Goal: Information Seeking & Learning: Learn about a topic

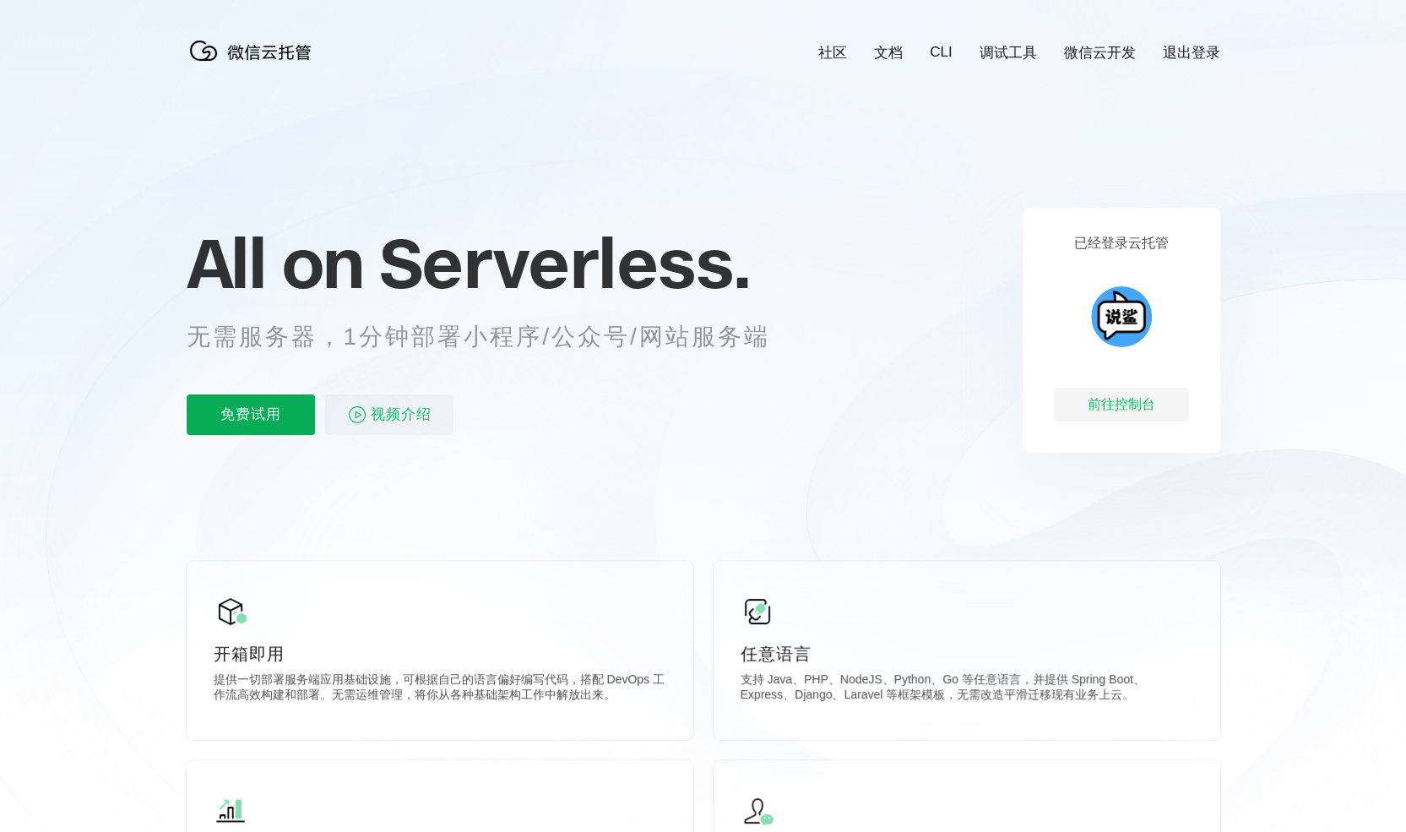
click at [270, 413] on p "免费试用" at bounding box center [251, 414] width 128 height 41
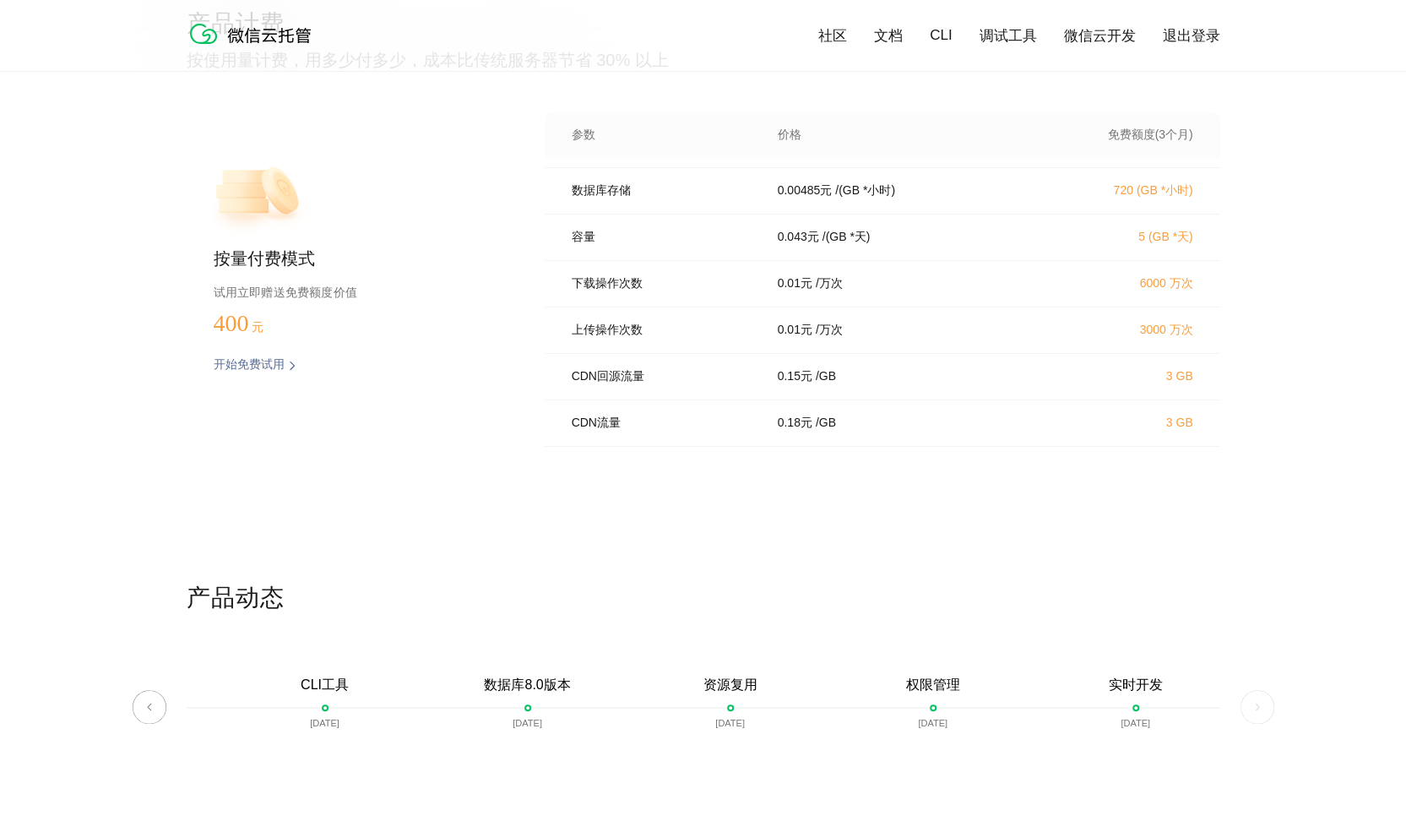
scroll to position [3371, 0]
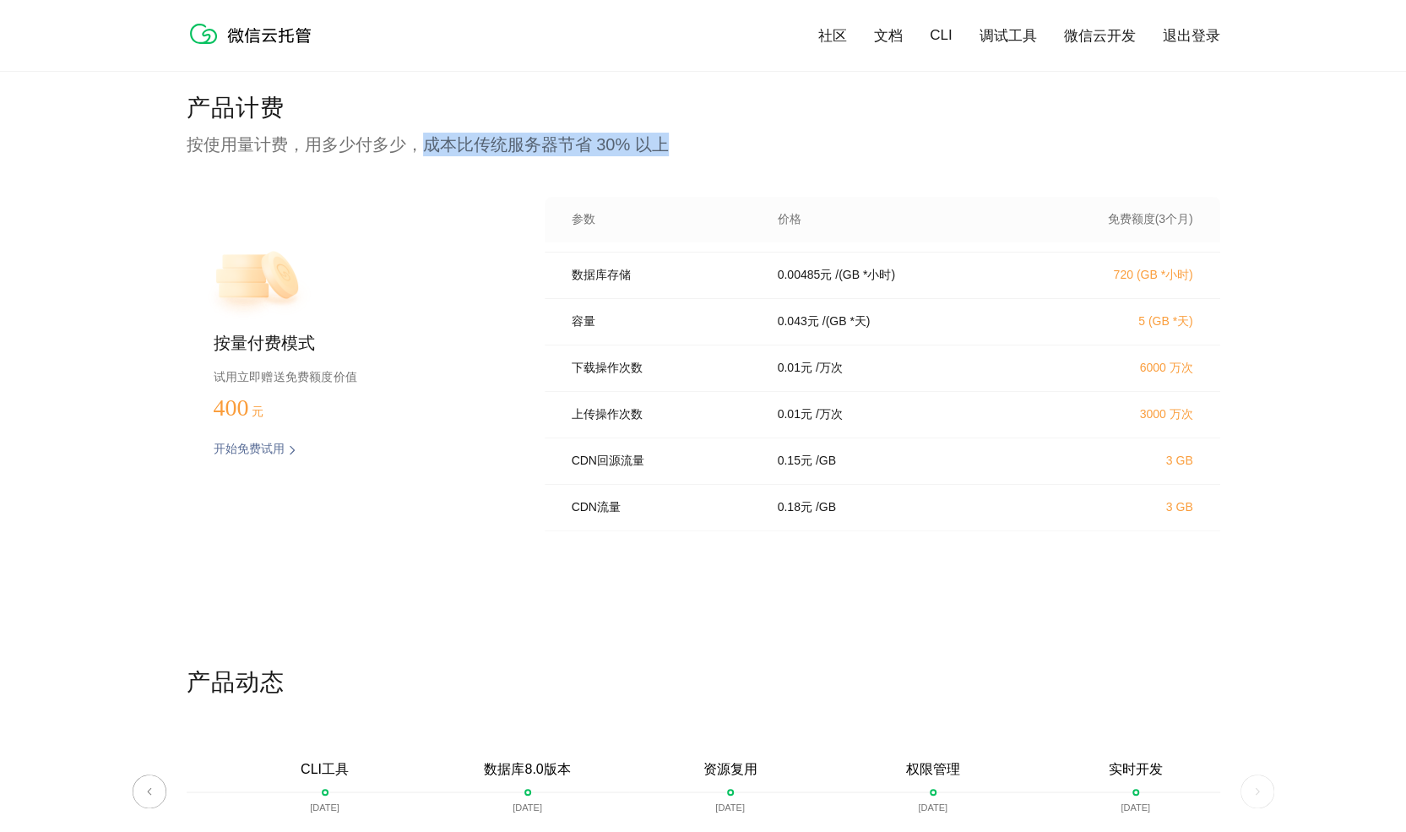
drag, startPoint x: 427, startPoint y: 151, endPoint x: 682, endPoint y: 143, distance: 256.0
click at [682, 143] on p "按使用量计费，用多少付多少，成本比传统服务器节省 30% 以上" at bounding box center [704, 145] width 1034 height 24
click at [723, 141] on p "按使用量计费，用多少付多少，成本比传统服务器节省 30% 以上" at bounding box center [704, 145] width 1034 height 24
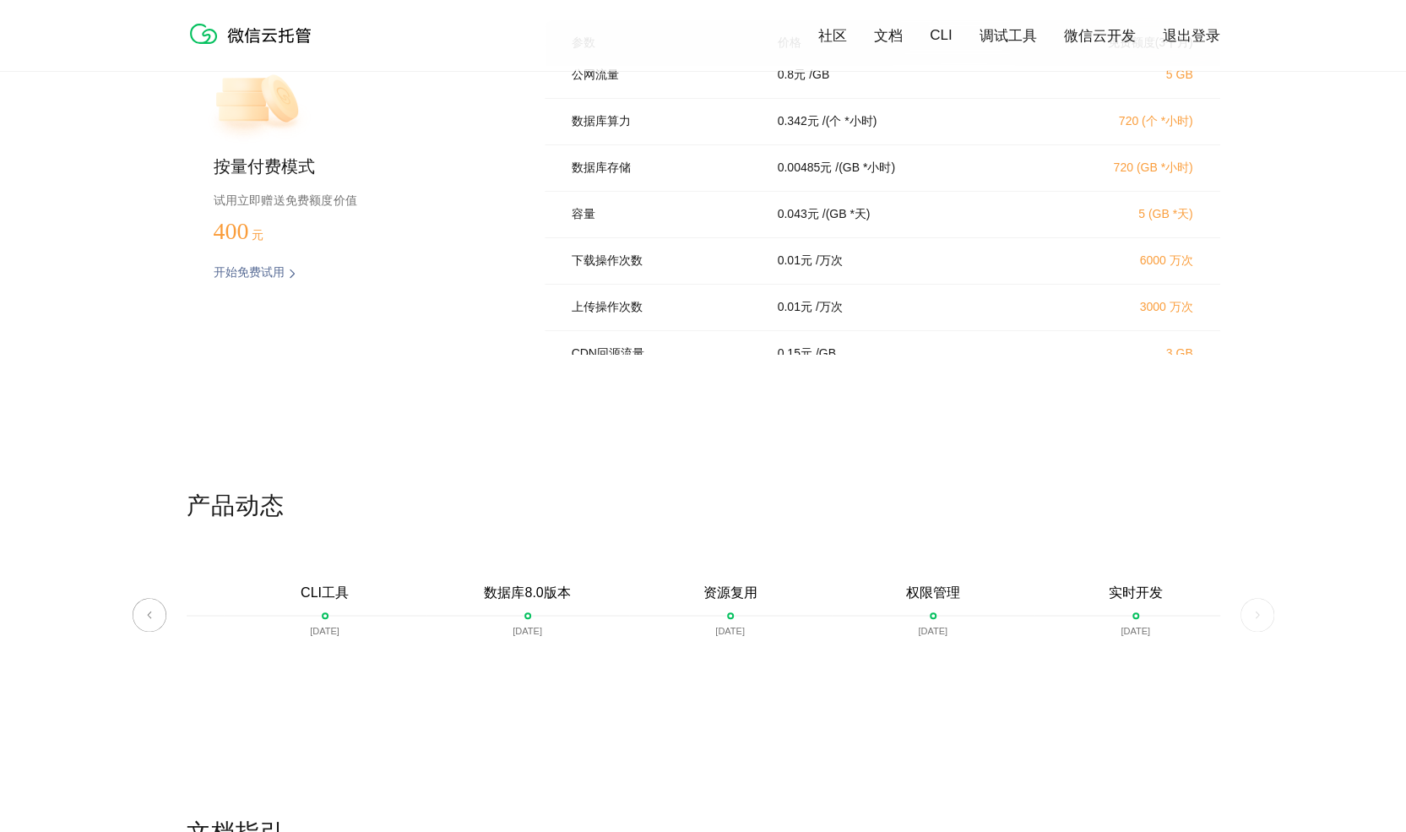
scroll to position [68, 0]
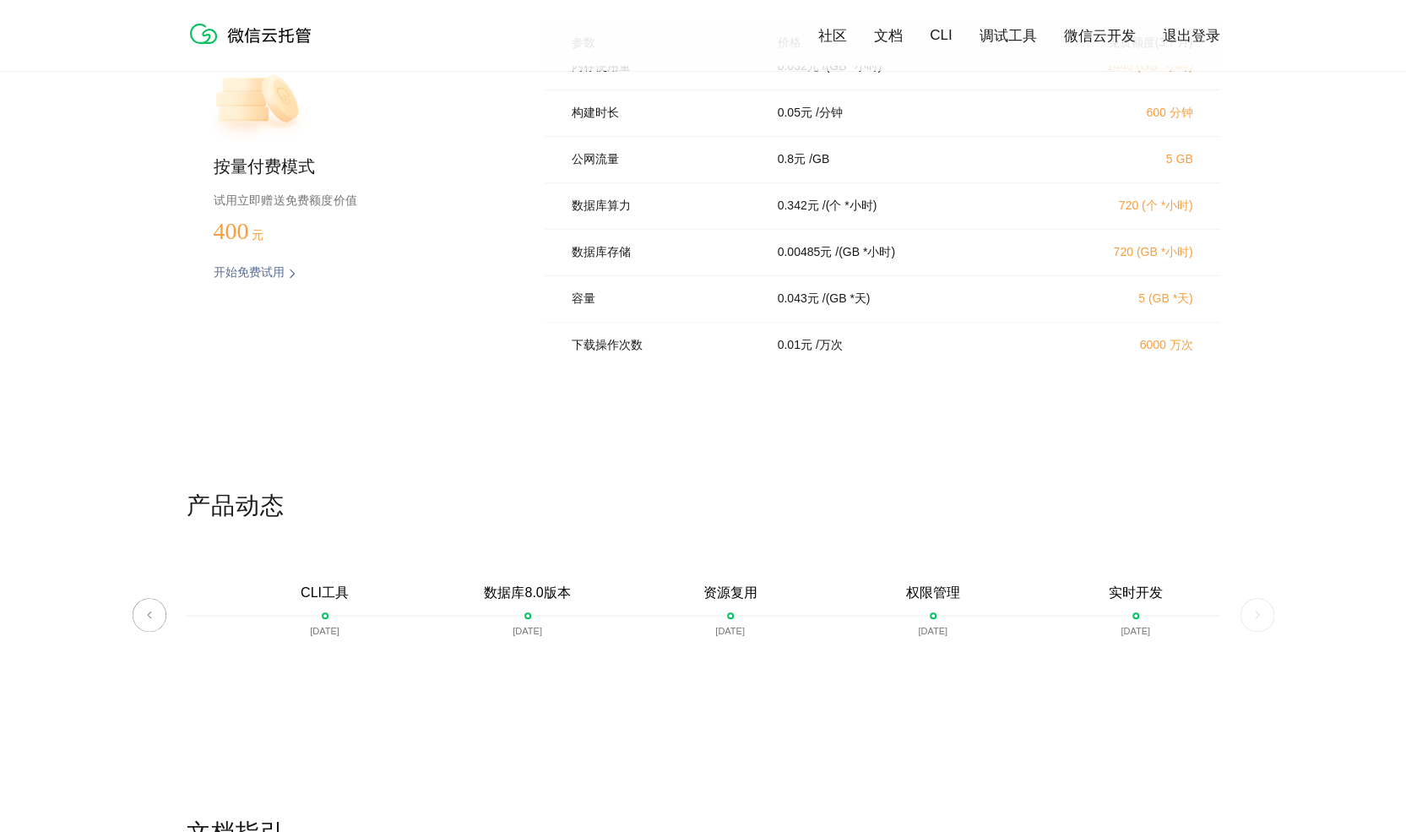
click at [1220, 486] on div "产品计费 按使用量计费，用多少付多少，成本比传统服务器节省 30% 以上 按量付费模式 试用立即赠送免费额度价值 400 元 开始免费试用 预估费用 参数 价…" at bounding box center [703, 203] width 1406 height 574
drag, startPoint x: 1326, startPoint y: 380, endPoint x: 1329, endPoint y: 371, distance: 9.6
click at [1326, 380] on div "产品计费 按使用量计费，用多少付多少，成本比传统服务器节省 30% 以上 按量付费模式 试用立即赠送免费额度价值 400 元 开始免费试用 预估费用 参数 价…" at bounding box center [703, 203] width 1406 height 574
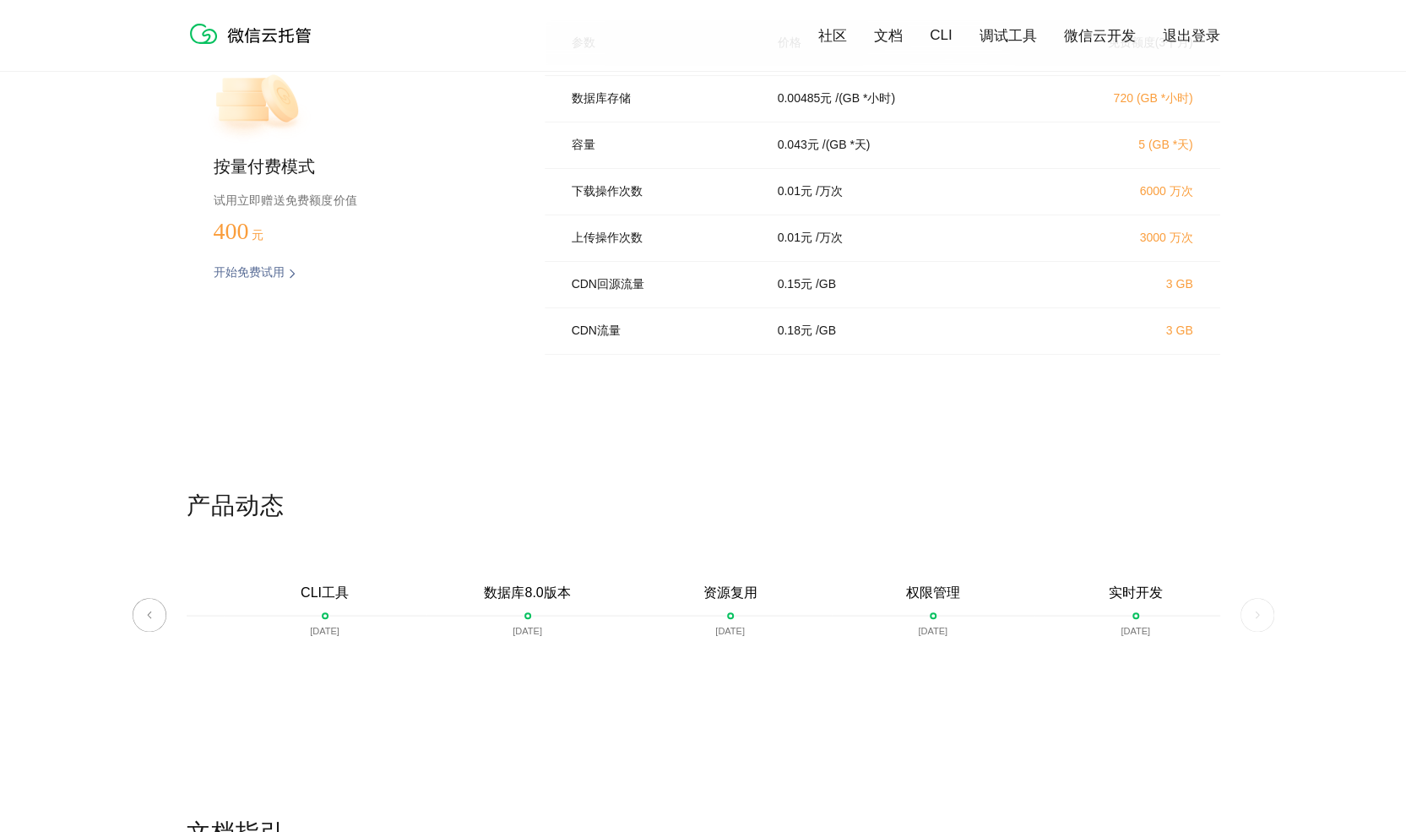
scroll to position [0, 0]
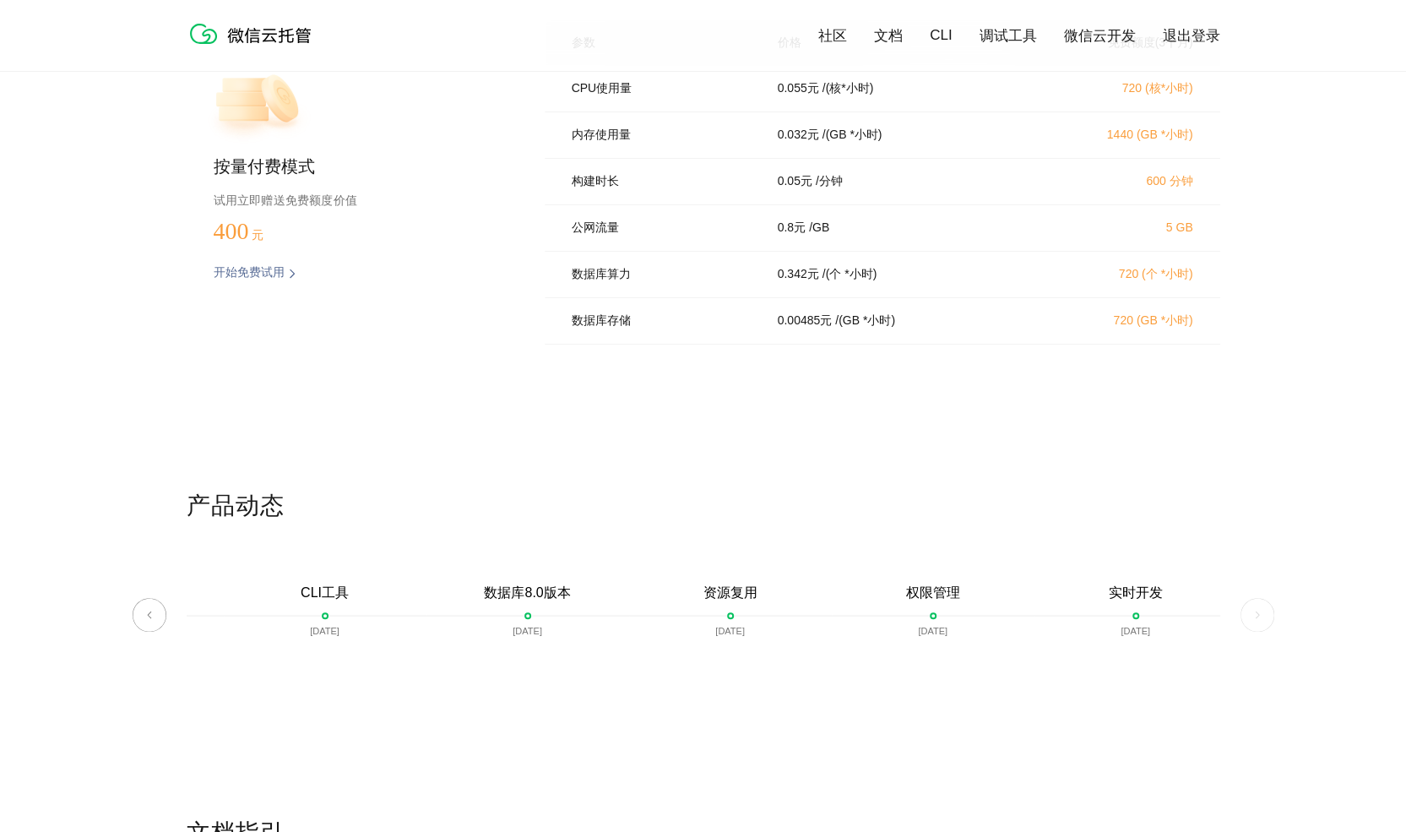
click at [1285, 444] on div "产品计费 按使用量计费，用多少付多少，成本比传统服务器节省 30% 以上 按量付费模式 试用立即赠送免费额度价值 400 元 开始免费试用 预估费用 参数 价…" at bounding box center [703, 203] width 1406 height 574
click at [1326, 420] on div "产品计费 按使用量计费，用多少付多少，成本比传统服务器节省 30% 以上 按量付费模式 试用立即赠送免费额度价值 400 元 开始免费试用 预估费用 参数 价…" at bounding box center [703, 203] width 1406 height 574
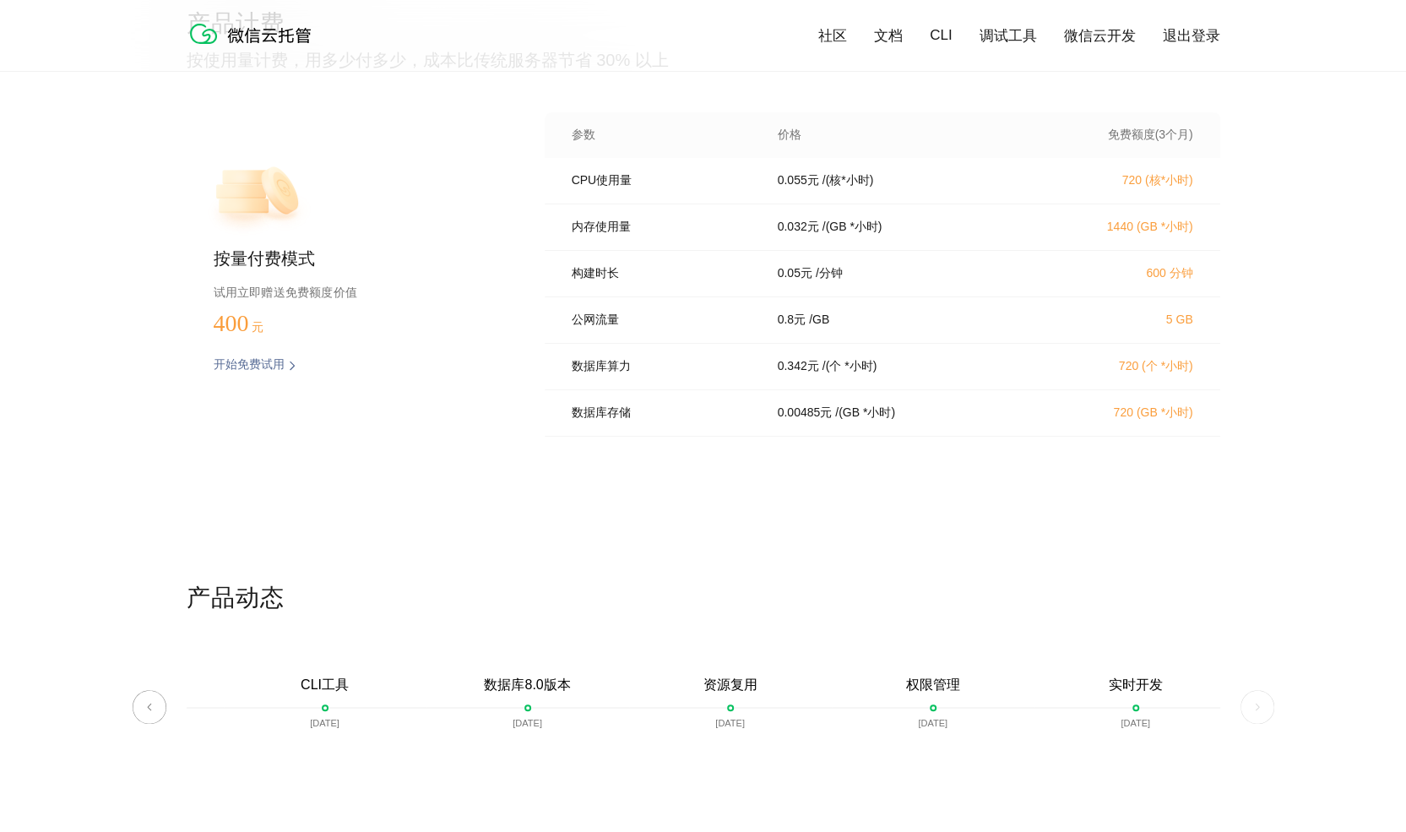
scroll to position [3033, 0]
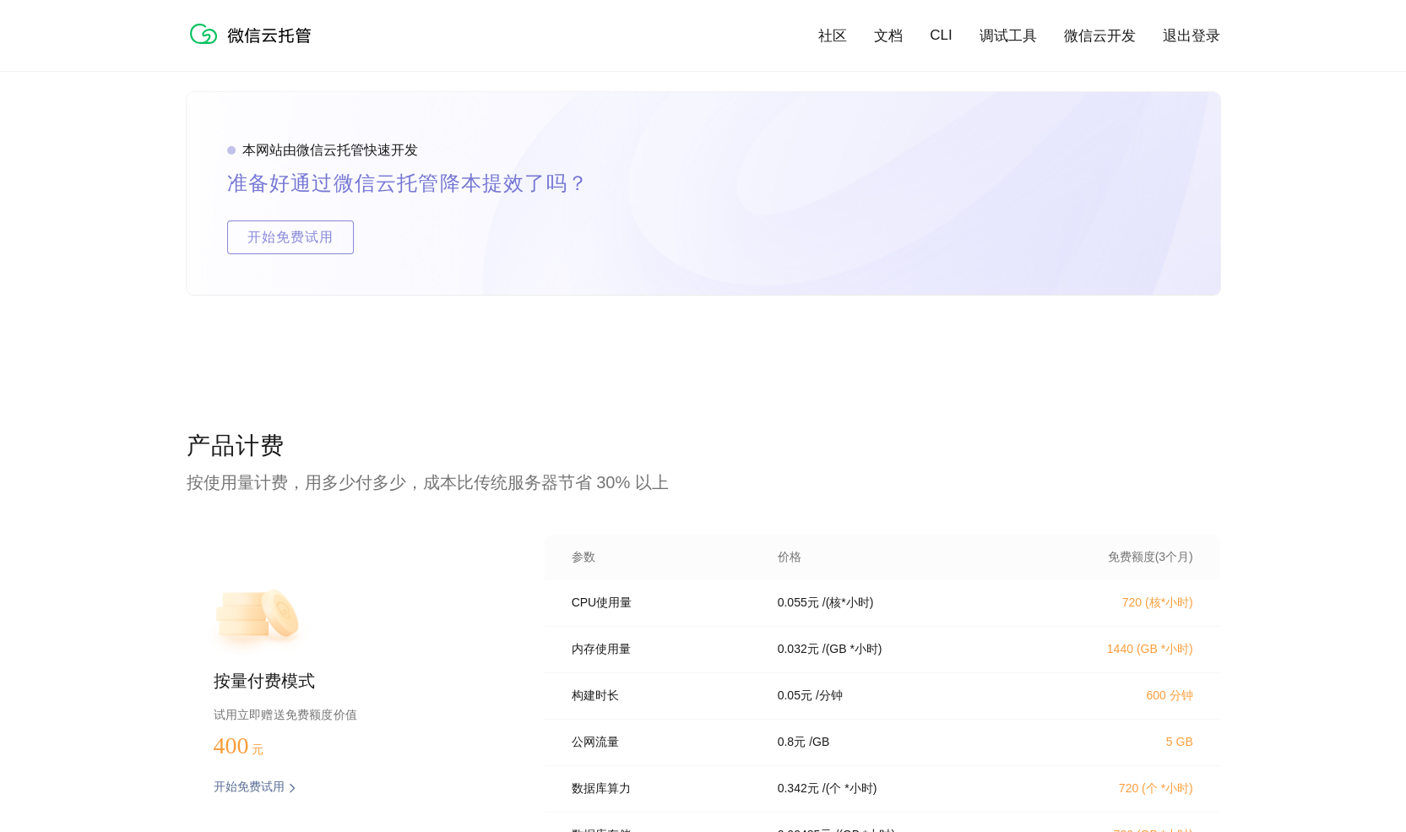
click at [894, 31] on link "文档" at bounding box center [888, 35] width 29 height 19
